Goal: Information Seeking & Learning: Learn about a topic

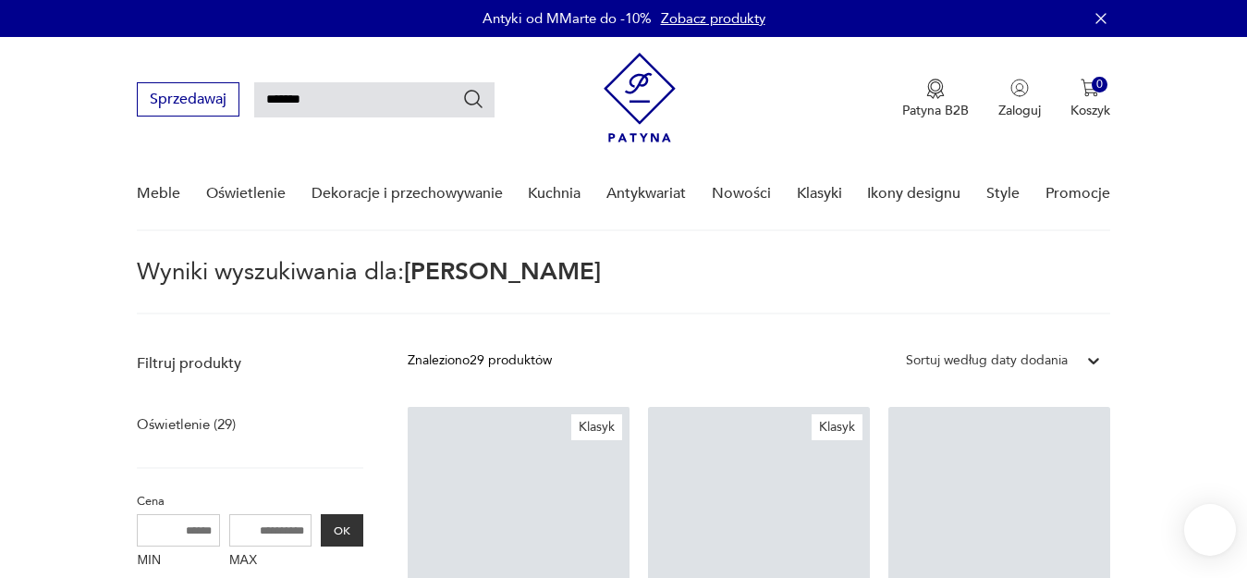
click at [95, 120] on nav "Sprzedawaj ******* Patyna B2B Zaloguj 0 Koszyk Twój koszyk ( 0 ) Brak produktów…" at bounding box center [623, 134] width 1247 height 194
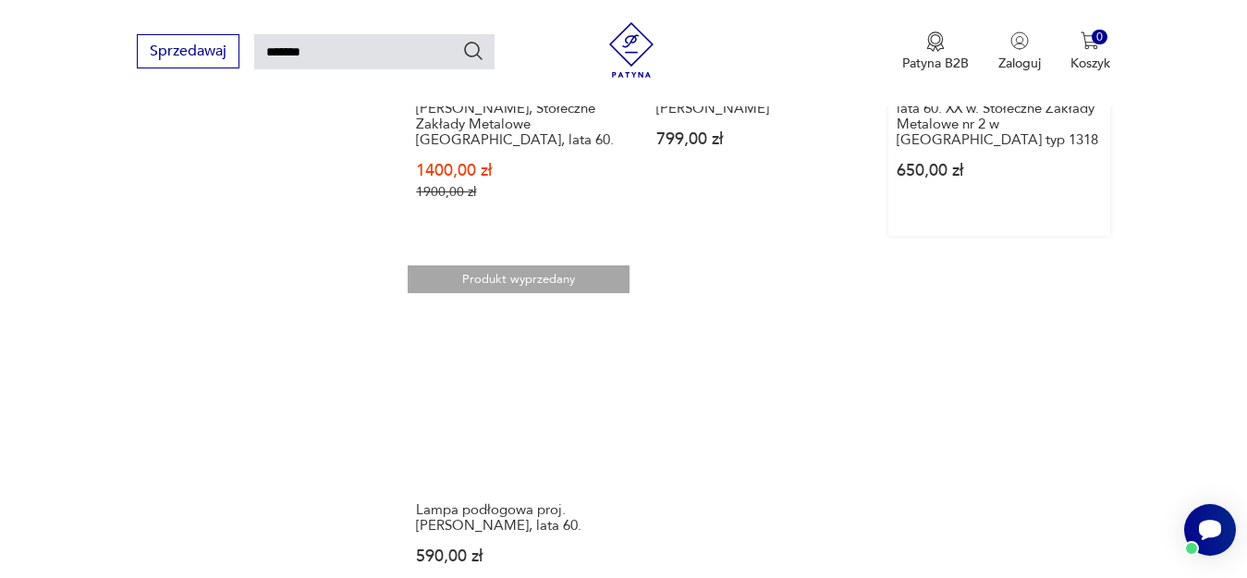
scroll to position [1726, 0]
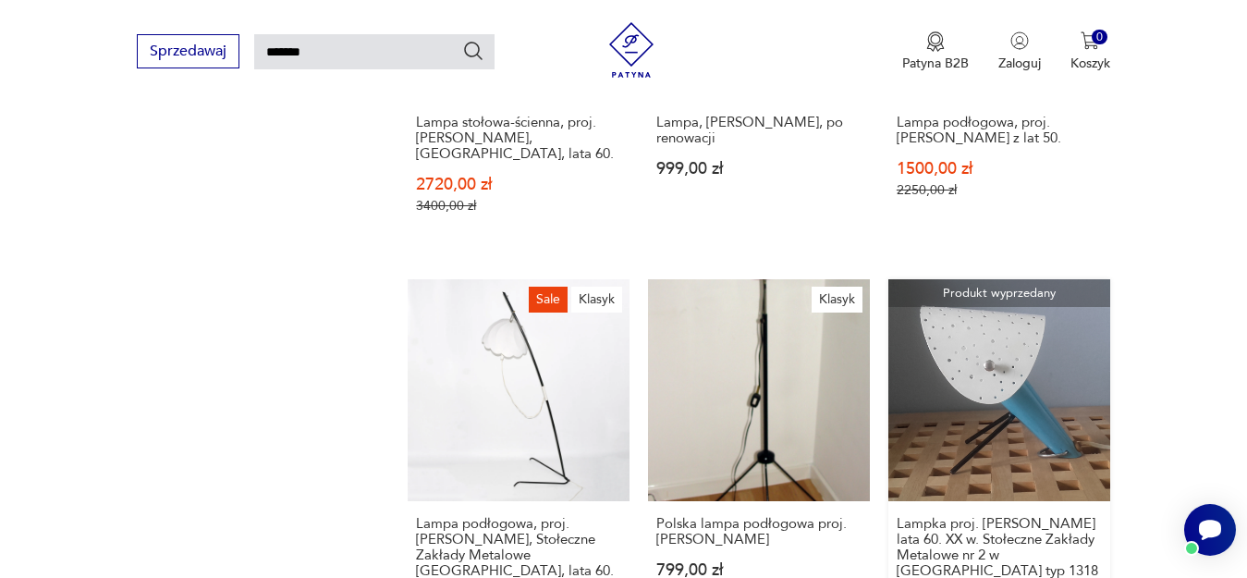
click at [1074, 346] on link "Produkt wyprzedany Lampka proj. A. Gałecki lata 60. XX w. Stołeczne Zakłady Met…" at bounding box center [1000, 472] width 222 height 387
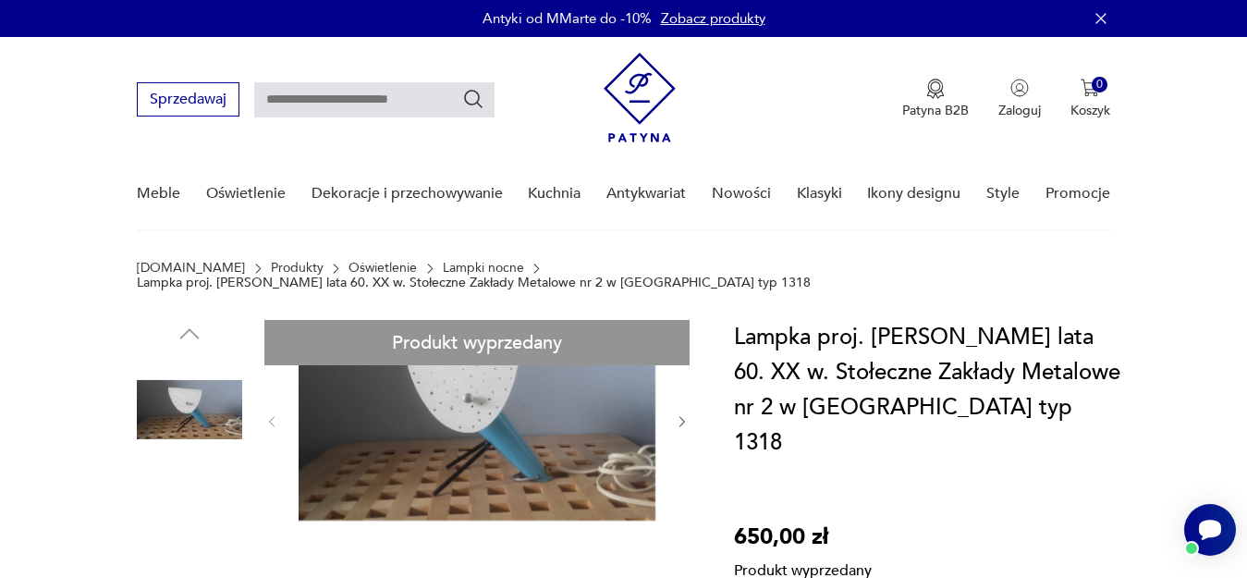
scroll to position [215, 0]
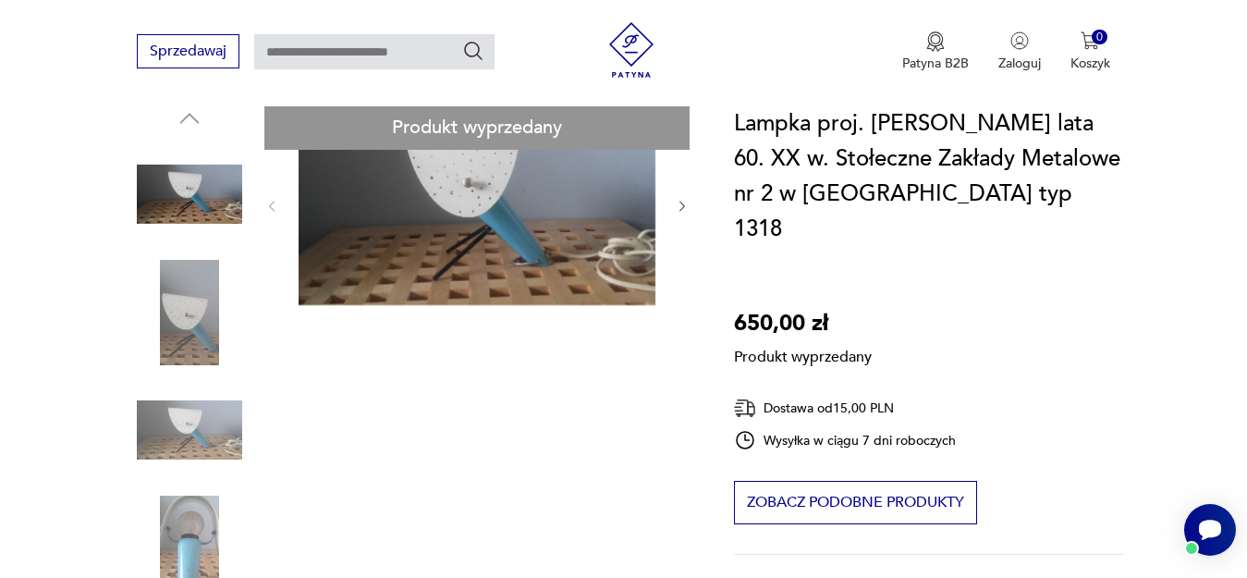
click at [193, 414] on div "Produkt wyprzedany Opis produktu Lampka proj. A. Gałecki lata 60 XX w. Stołeczn…" at bounding box center [413, 583] width 553 height 959
click at [172, 520] on div "Produkt wyprzedany Opis produktu Lampka proj. A. Gałecki lata 60 XX w. Stołeczn…" at bounding box center [413, 583] width 553 height 959
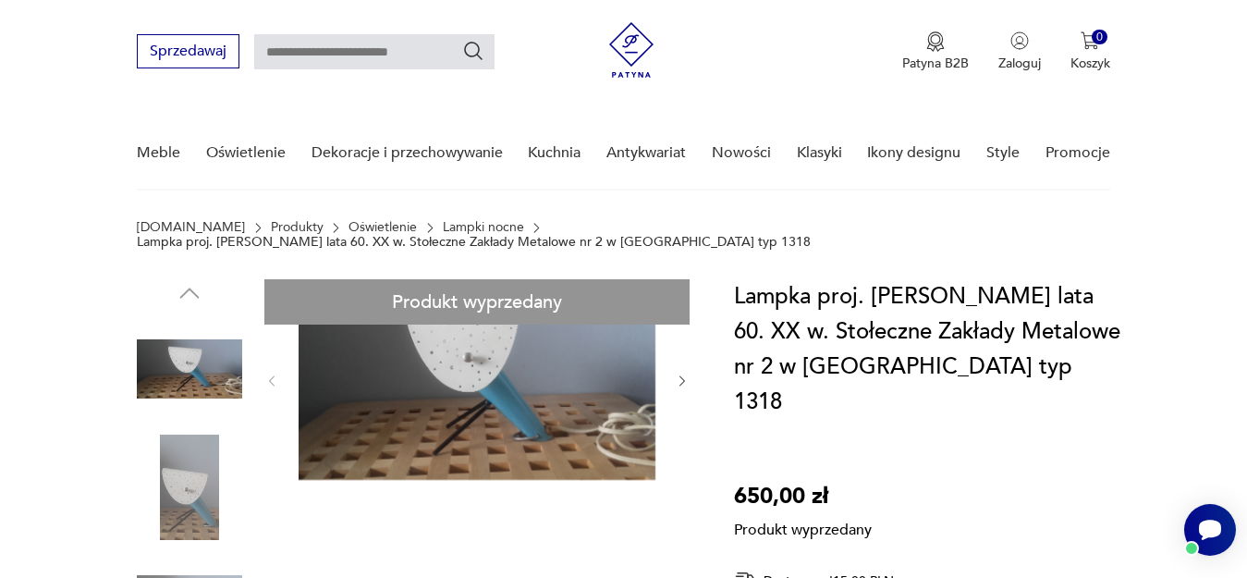
scroll to position [0, 0]
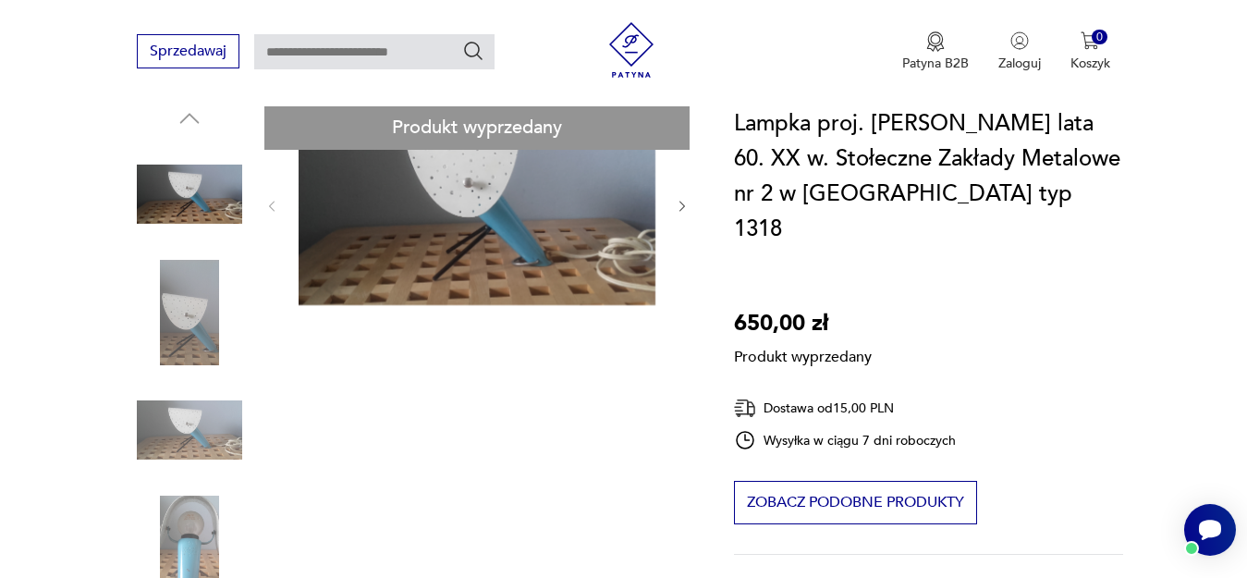
click at [186, 510] on div "Produkt wyprzedany Opis produktu Lampka proj. A. Gałecki lata 60 XX w. Stołeczn…" at bounding box center [413, 583] width 553 height 959
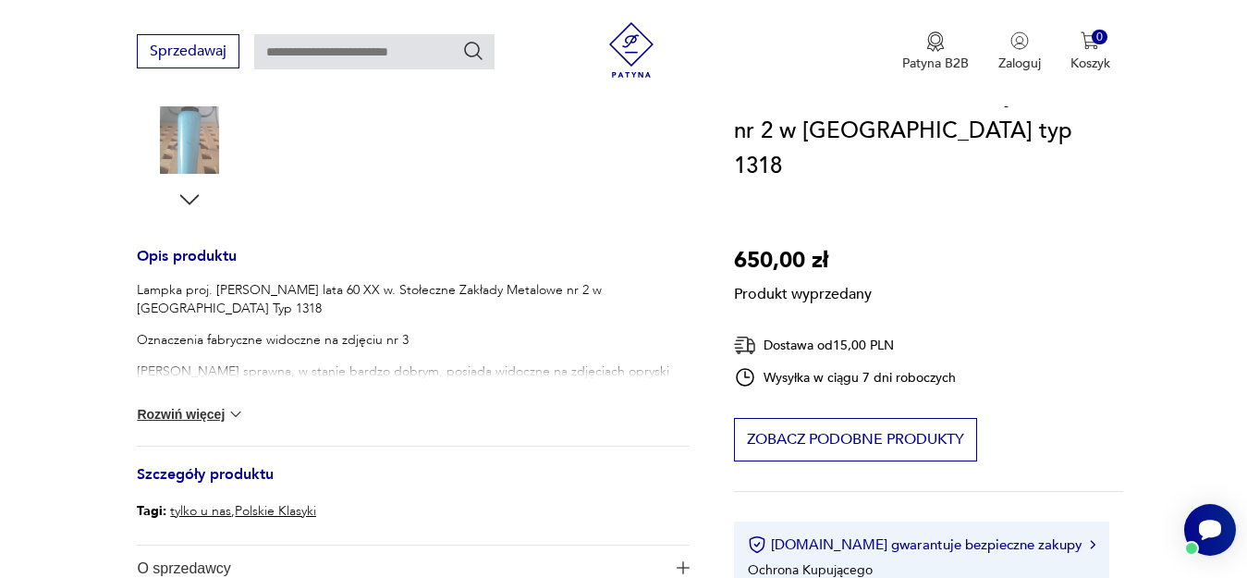
scroll to position [647, 0]
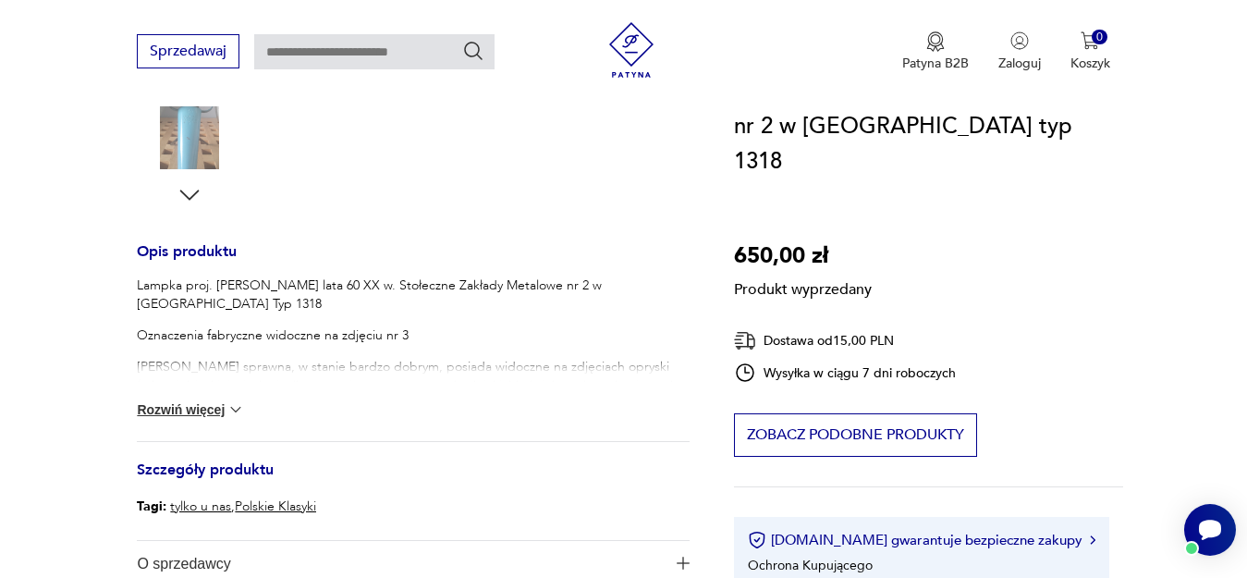
click at [228, 381] on div "Lampka proj. A. Gałecki lata 60 XX w. Stołeczne Zakłady Metalowe nr 2 w Warszaw…" at bounding box center [413, 358] width 553 height 165
click at [221, 400] on button "Rozwiń więcej" at bounding box center [190, 409] width 107 height 18
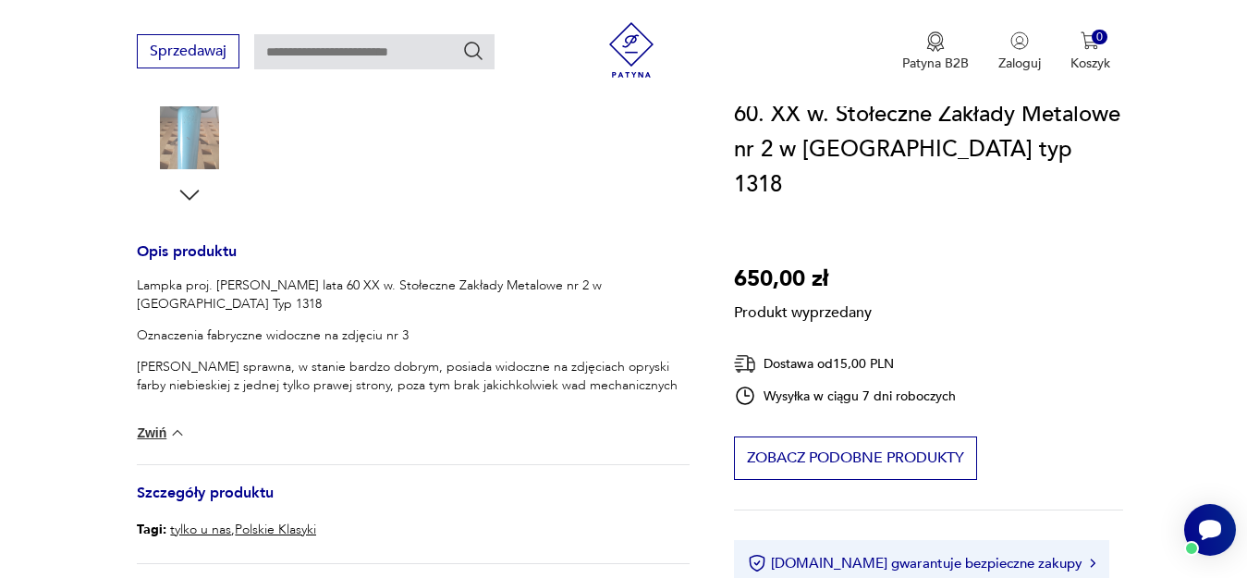
click at [144, 411] on div "Lampka proj. A. Gałecki lata 60 XX w. Stołeczne Zakłady Metalowe nr 2 w Warszaw…" at bounding box center [413, 370] width 553 height 188
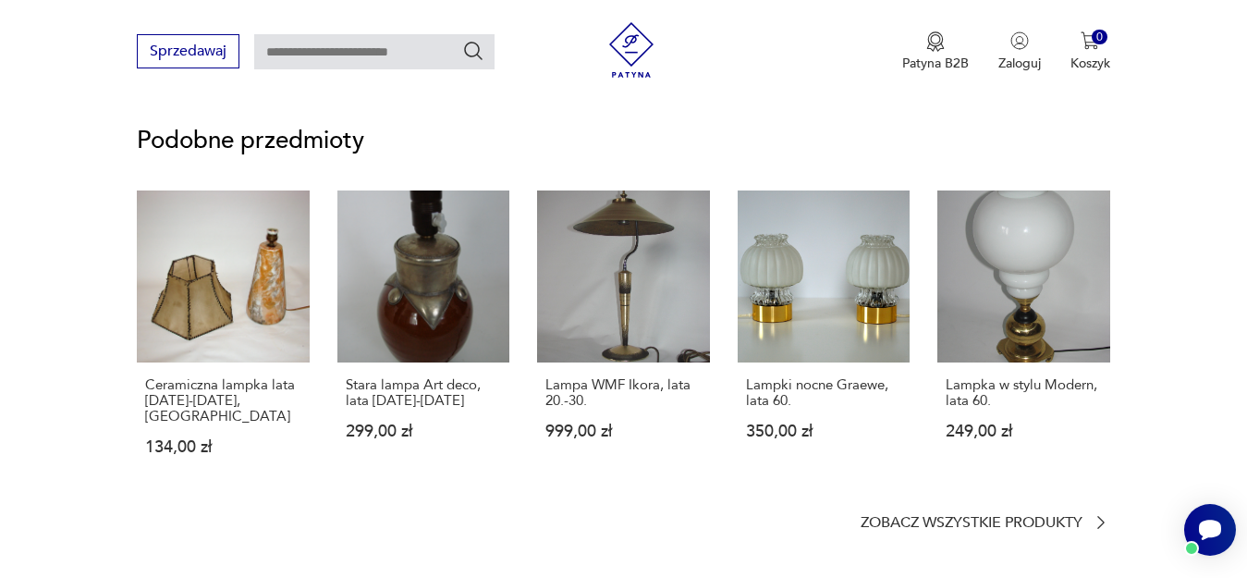
scroll to position [1294, 0]
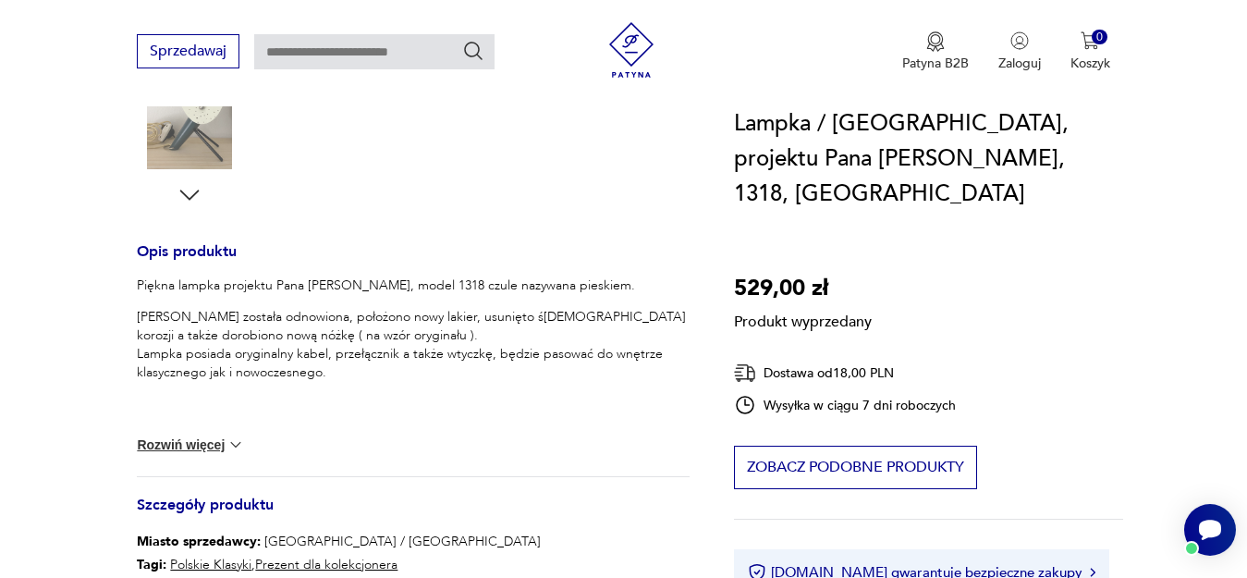
click at [177, 435] on button "Rozwiń więcej" at bounding box center [190, 444] width 107 height 18
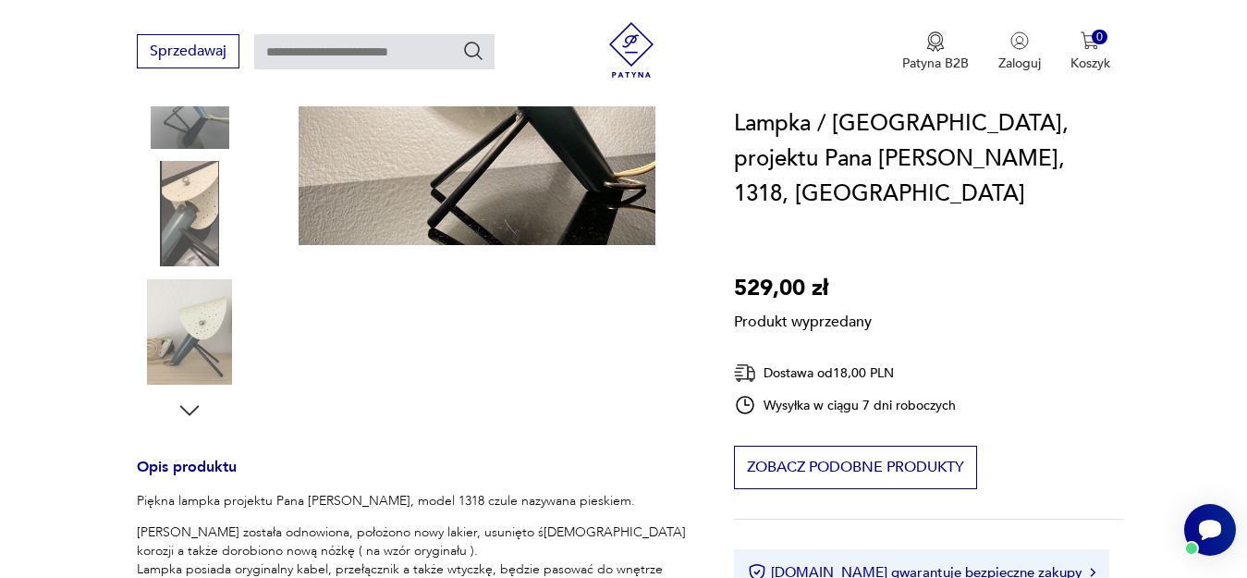
click at [198, 295] on div "Produkt wyprzedany Opis produktu Piękna lampka projektu Pana Apolinarego Gałeck…" at bounding box center [413, 378] width 553 height 981
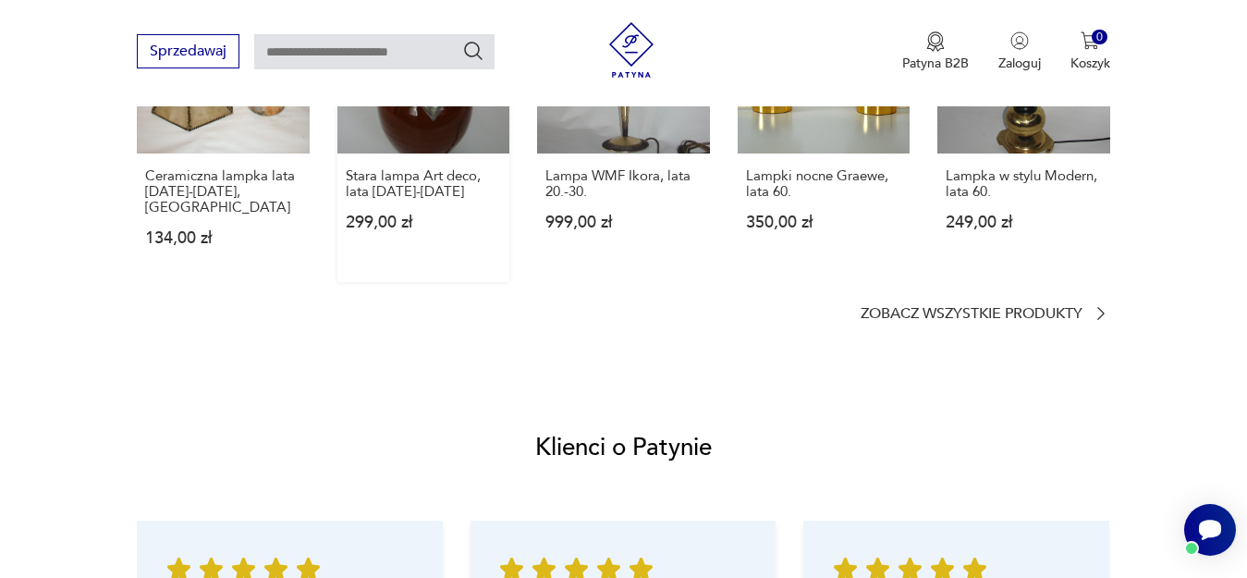
scroll to position [1510, 0]
